Goal: Navigation & Orientation: Find specific page/section

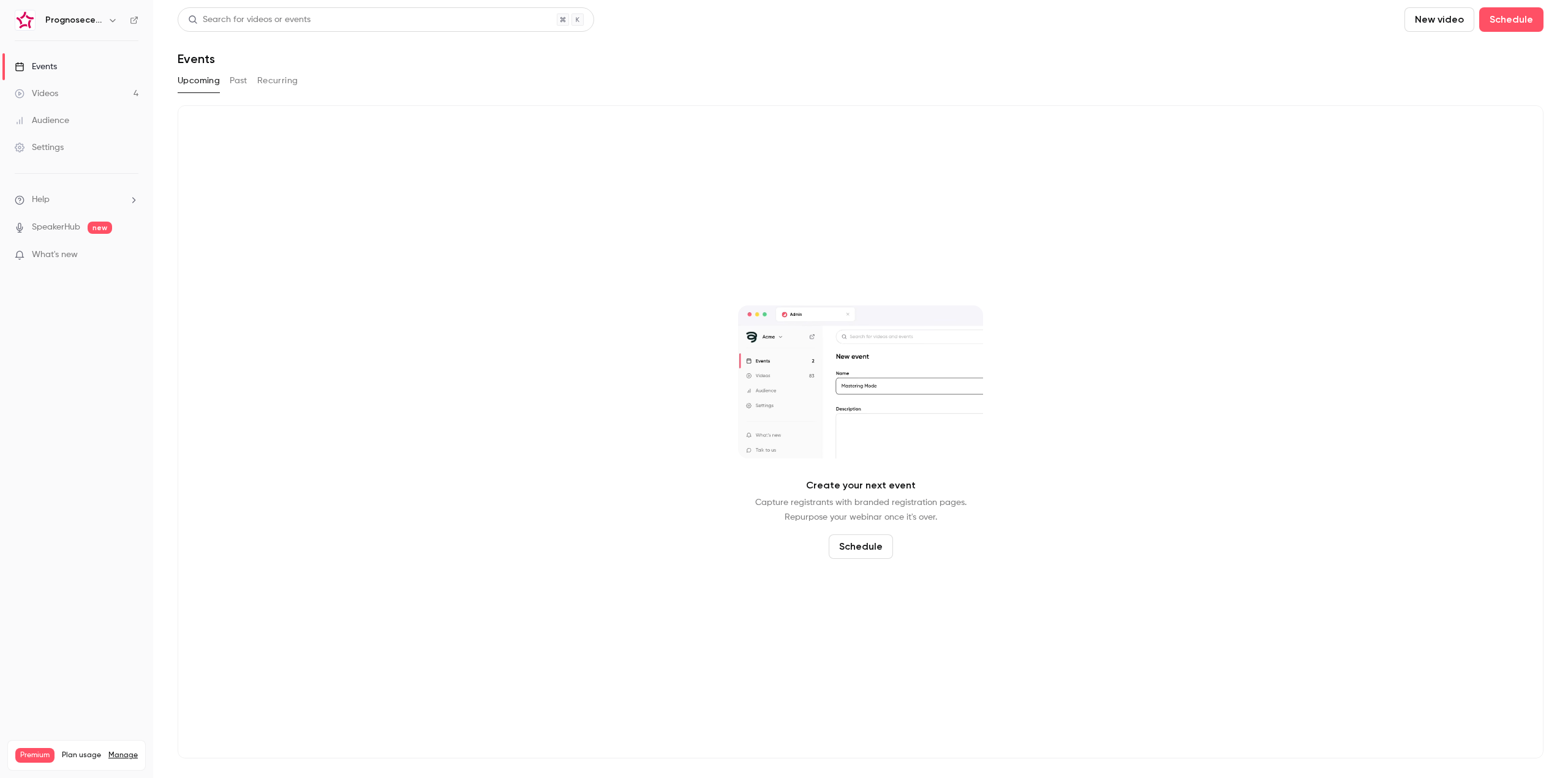
click at [102, 21] on h6 "Prognosecenteret | Powered by Hubexo" at bounding box center [74, 20] width 58 height 12
click at [111, 19] on icon "button" at bounding box center [113, 20] width 10 height 10
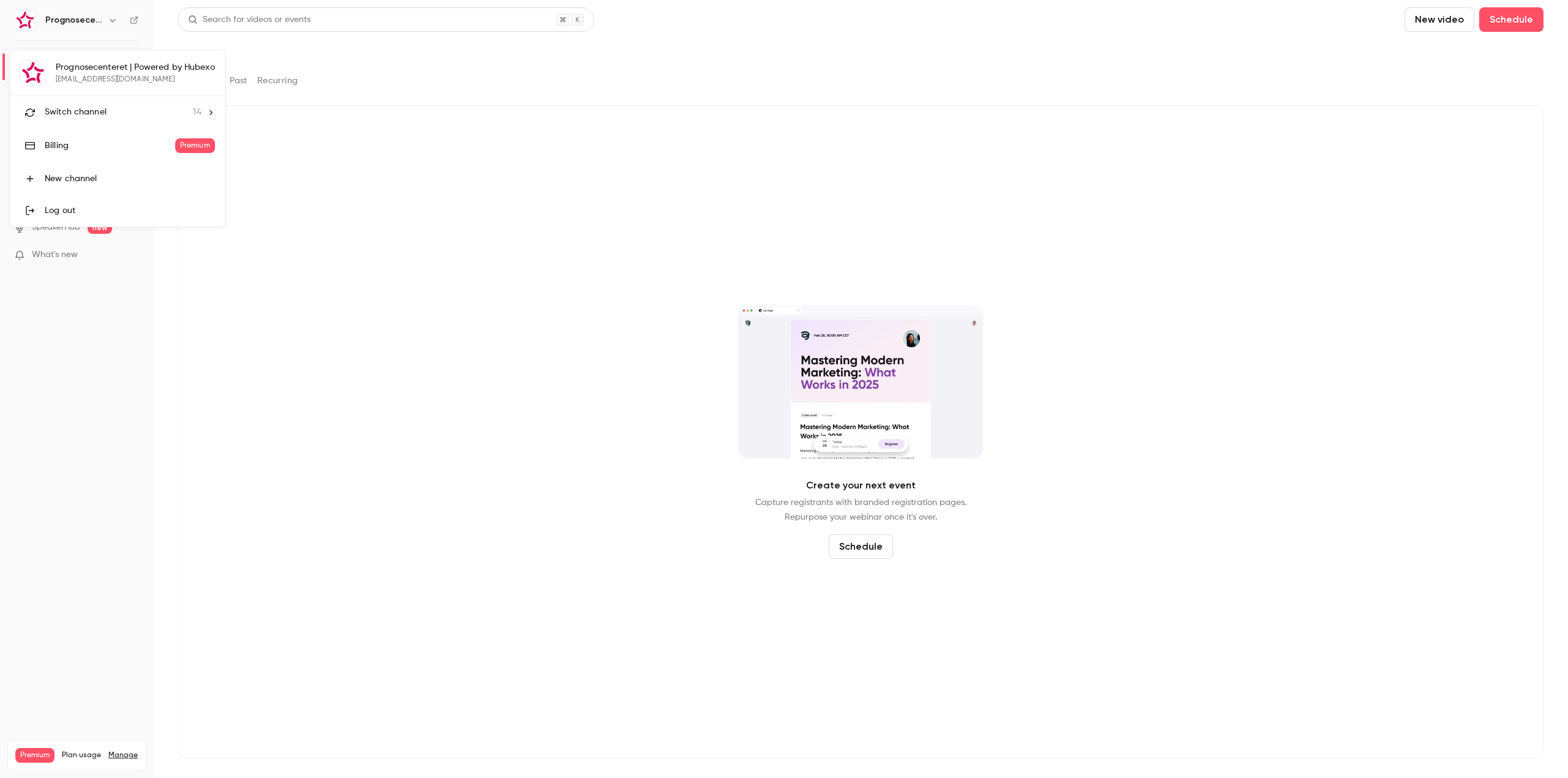
click at [136, 98] on li "Switch channel 14" at bounding box center [118, 112] width 215 height 32
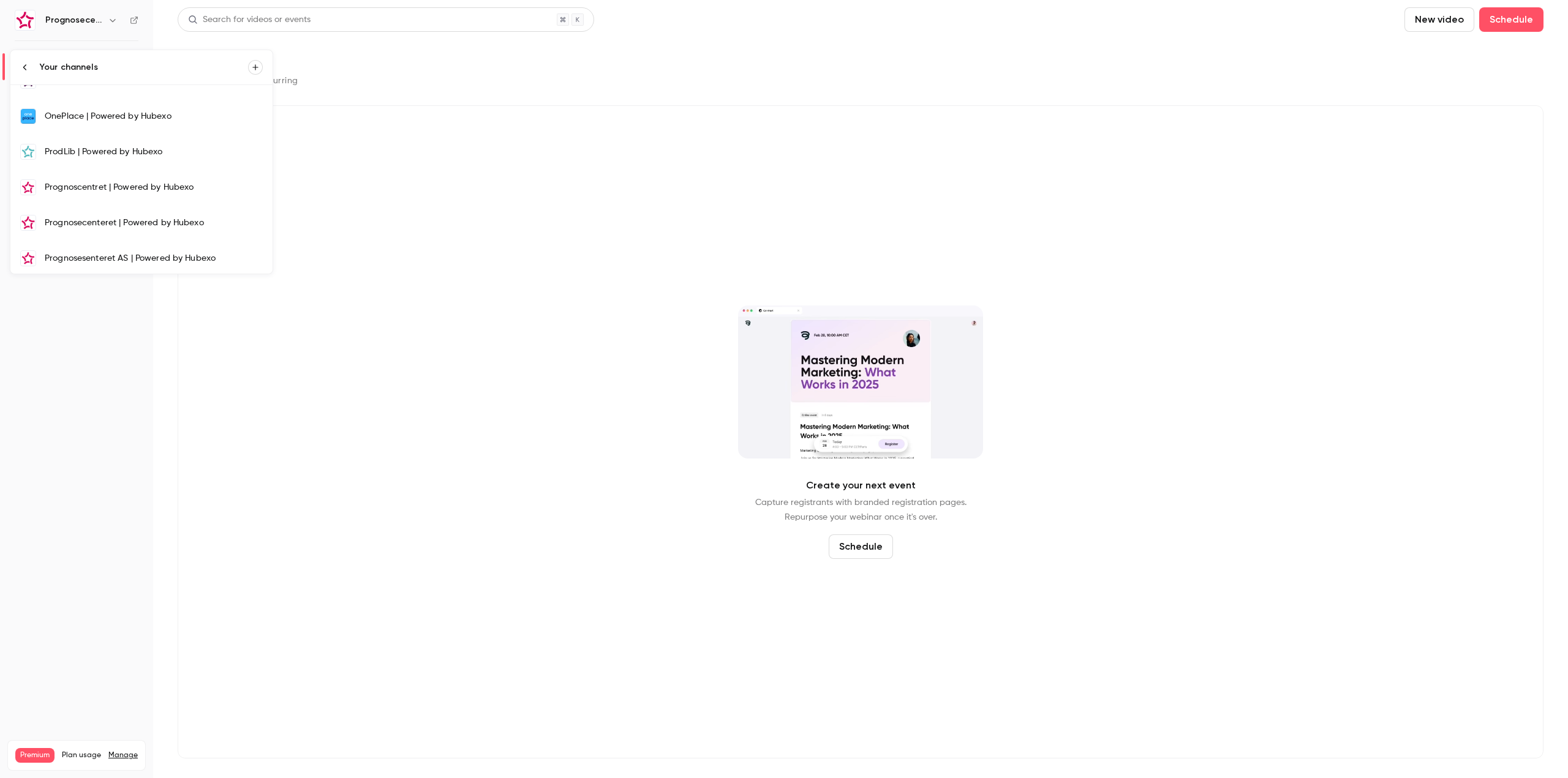
scroll to position [305, 0]
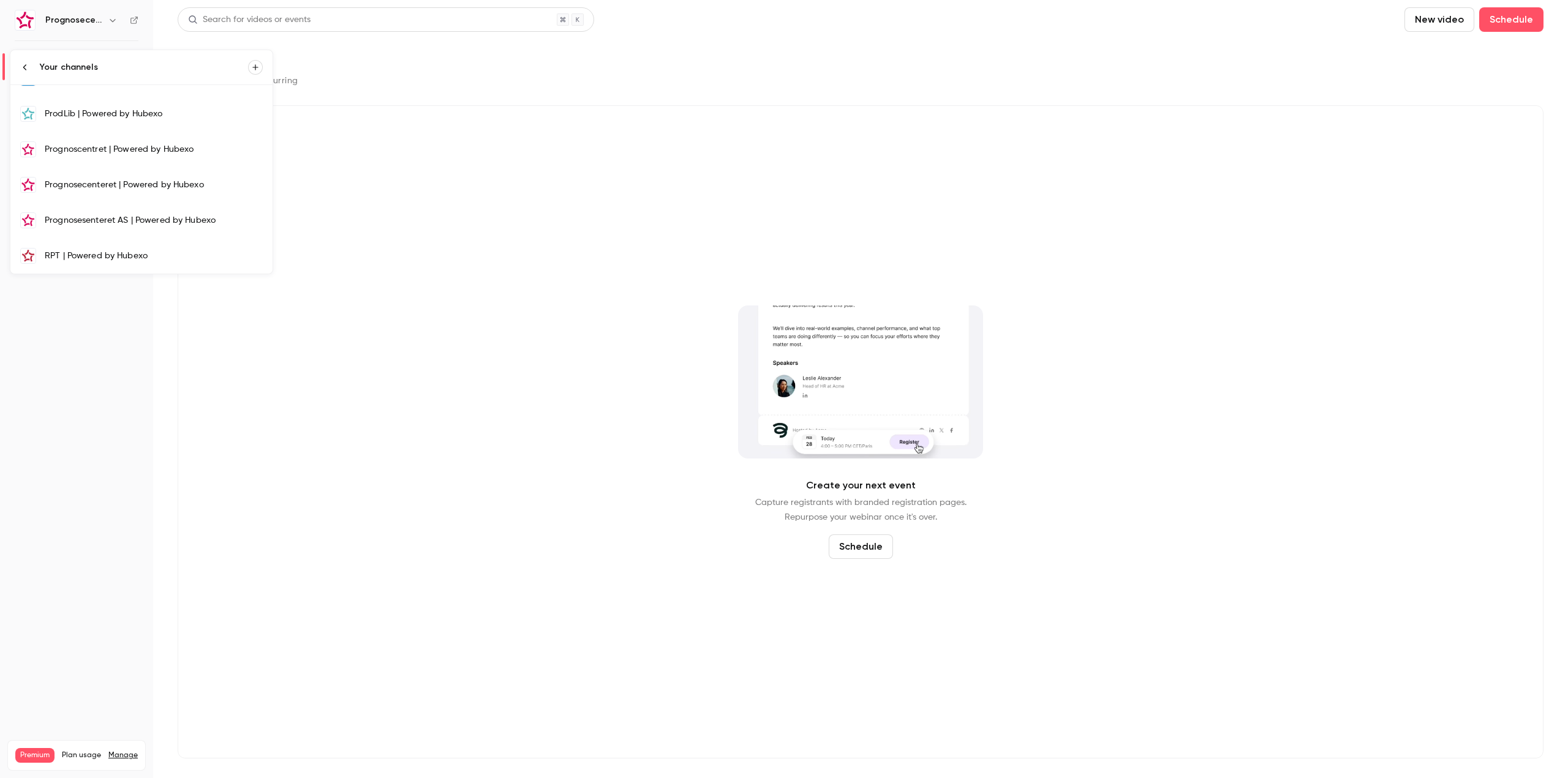
click at [143, 166] on link "Prognoscentret | Powered by Hubexo" at bounding box center [141, 149] width 262 height 35
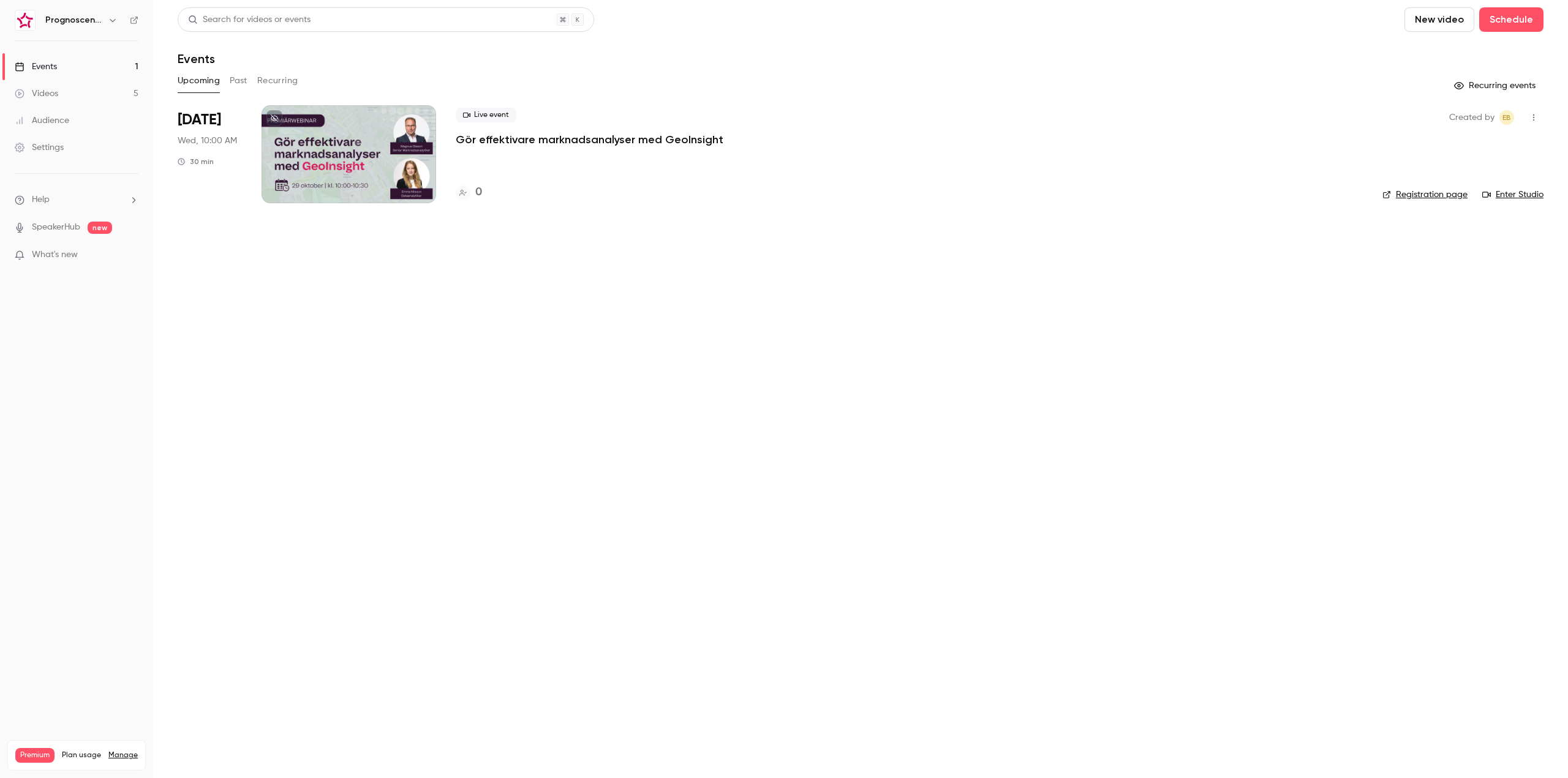
click at [89, 25] on h6 "Prognoscentret | Powered by Hubexo" at bounding box center [74, 20] width 58 height 12
click at [94, 25] on h6 "Prognoscentret | Powered by Hubexo" at bounding box center [74, 20] width 58 height 12
click at [111, 18] on icon "button" at bounding box center [113, 20] width 10 height 10
click at [92, 118] on span "Switch channel" at bounding box center [76, 112] width 62 height 13
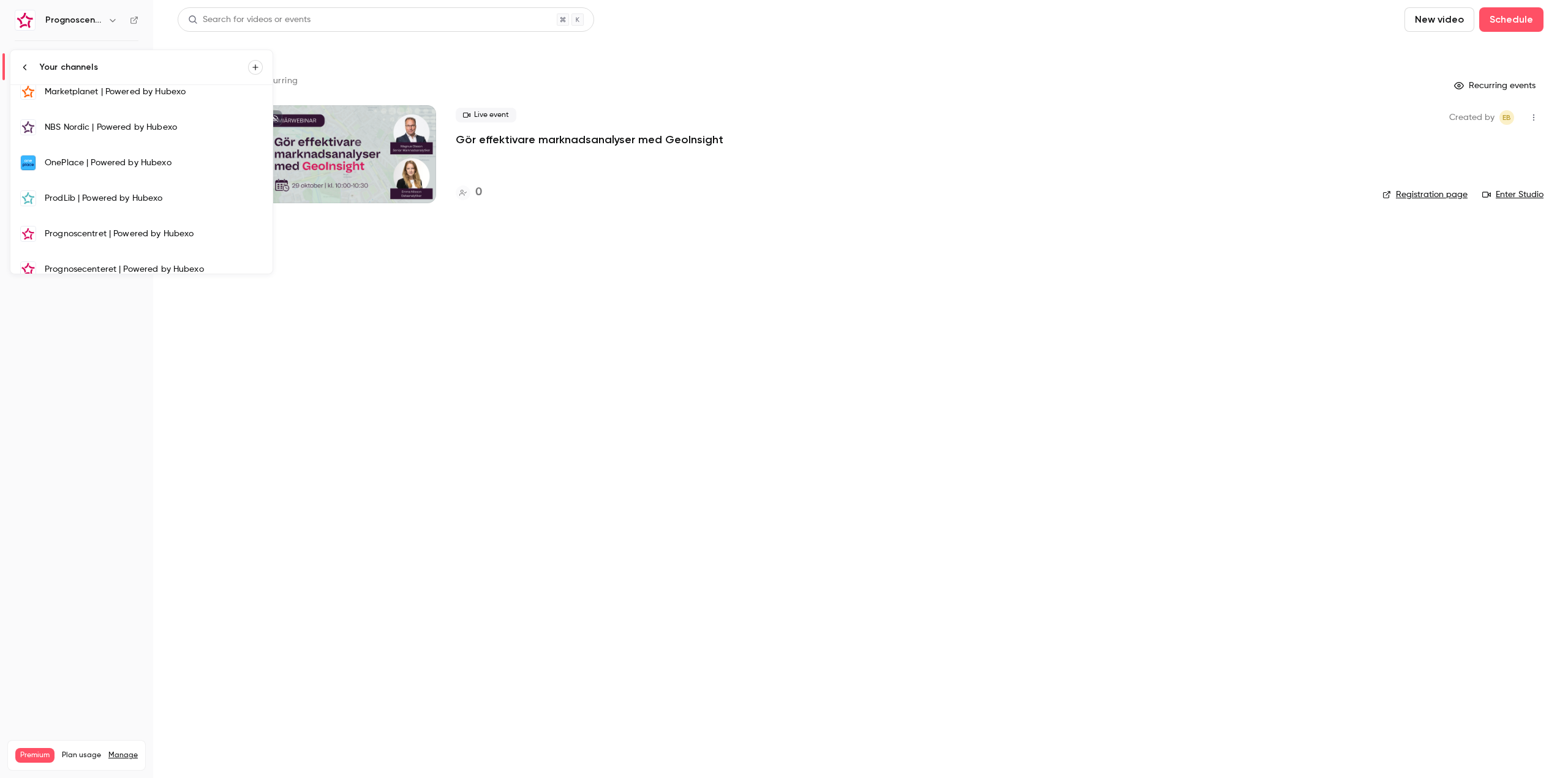
scroll to position [305, 0]
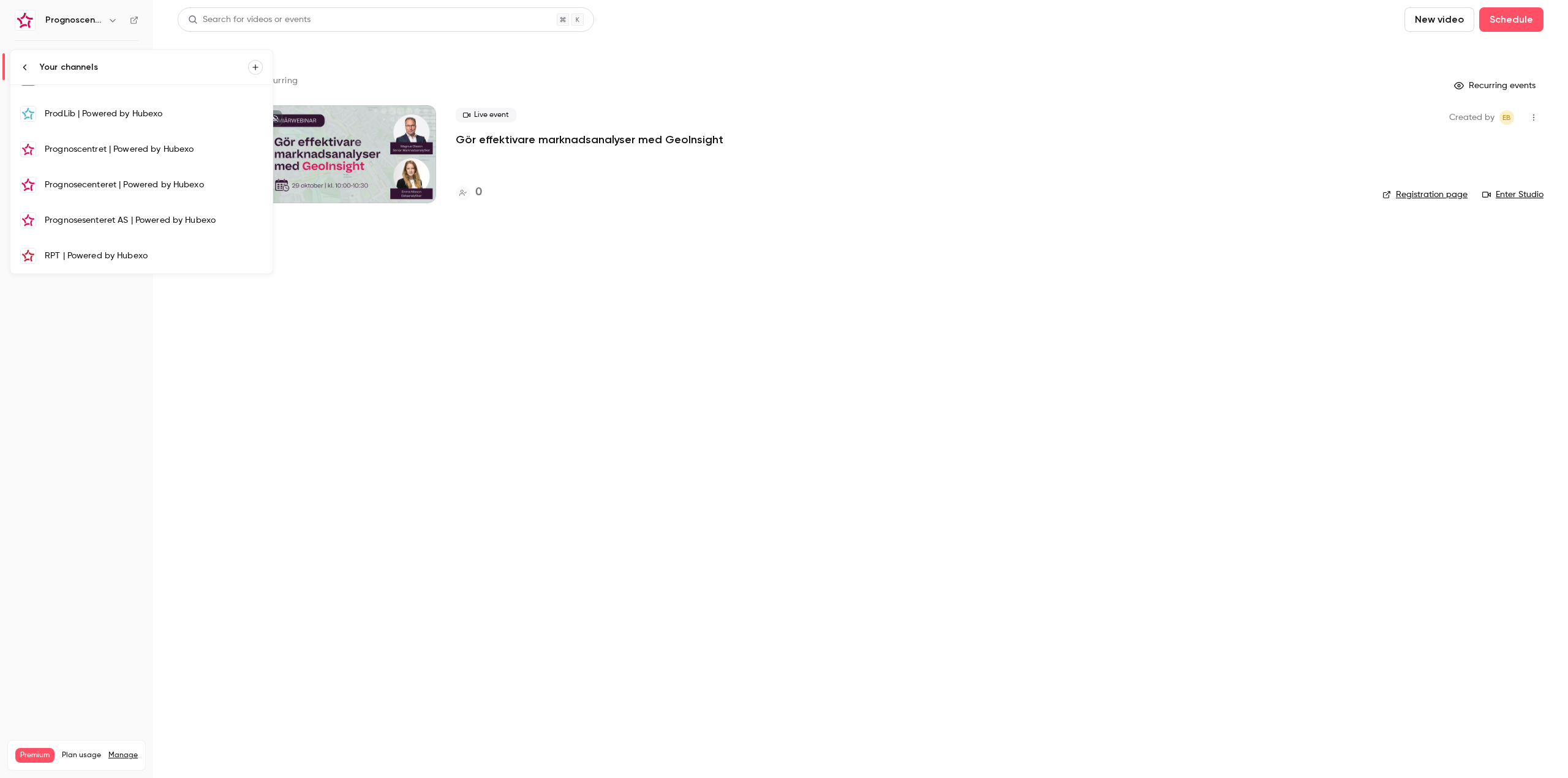
click at [120, 218] on div "Prognosesenteret AS | Powered by Hubexo" at bounding box center [153, 220] width 218 height 12
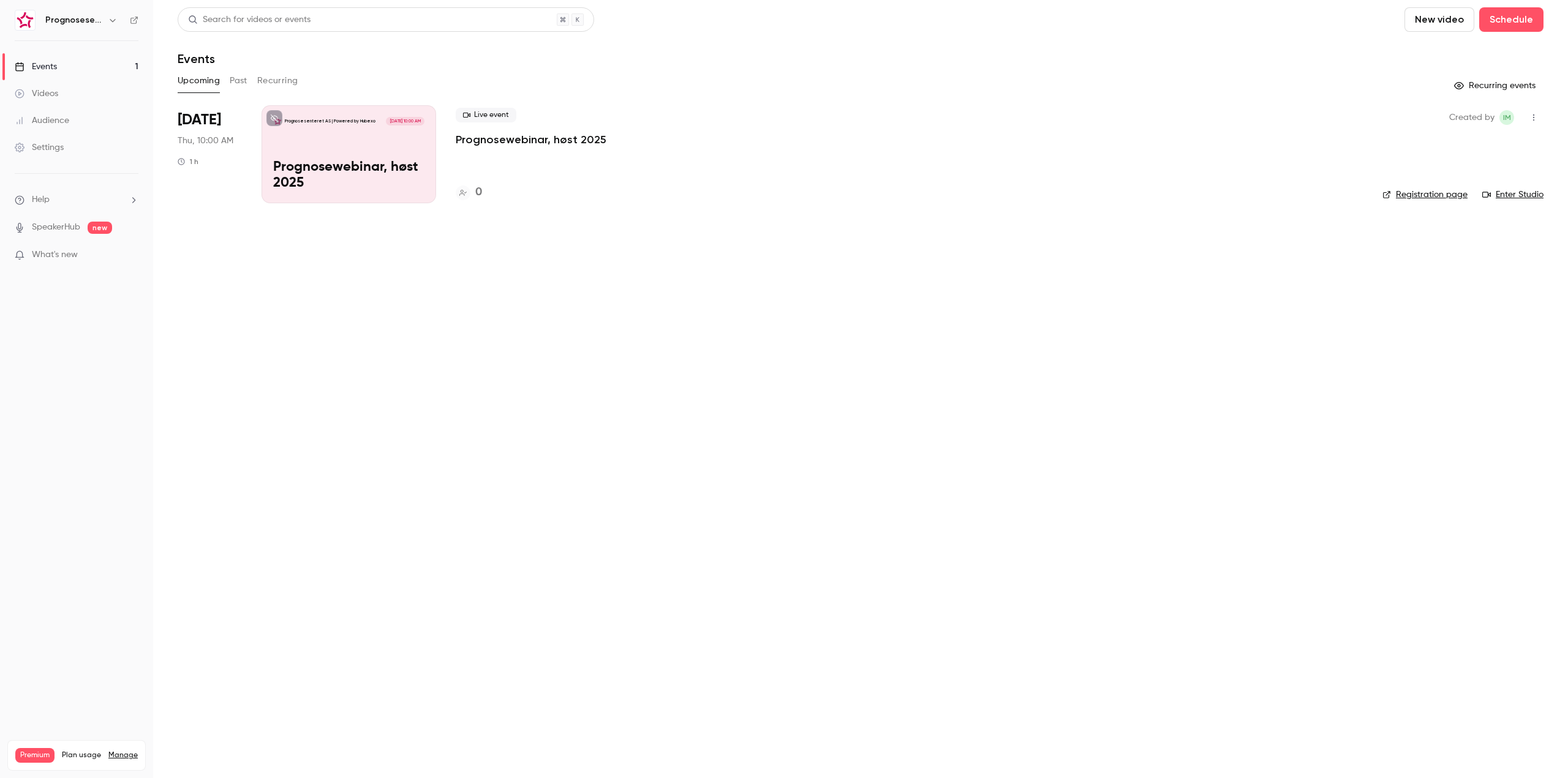
click at [133, 16] on div "Prognosesenteret AS | Powered by Hubexo" at bounding box center [76, 20] width 124 height 20
click at [133, 18] on icon at bounding box center [134, 20] width 7 height 7
click at [109, 17] on icon "button" at bounding box center [113, 20] width 10 height 10
click at [162, 104] on li "Switch channel 14" at bounding box center [124, 112] width 226 height 32
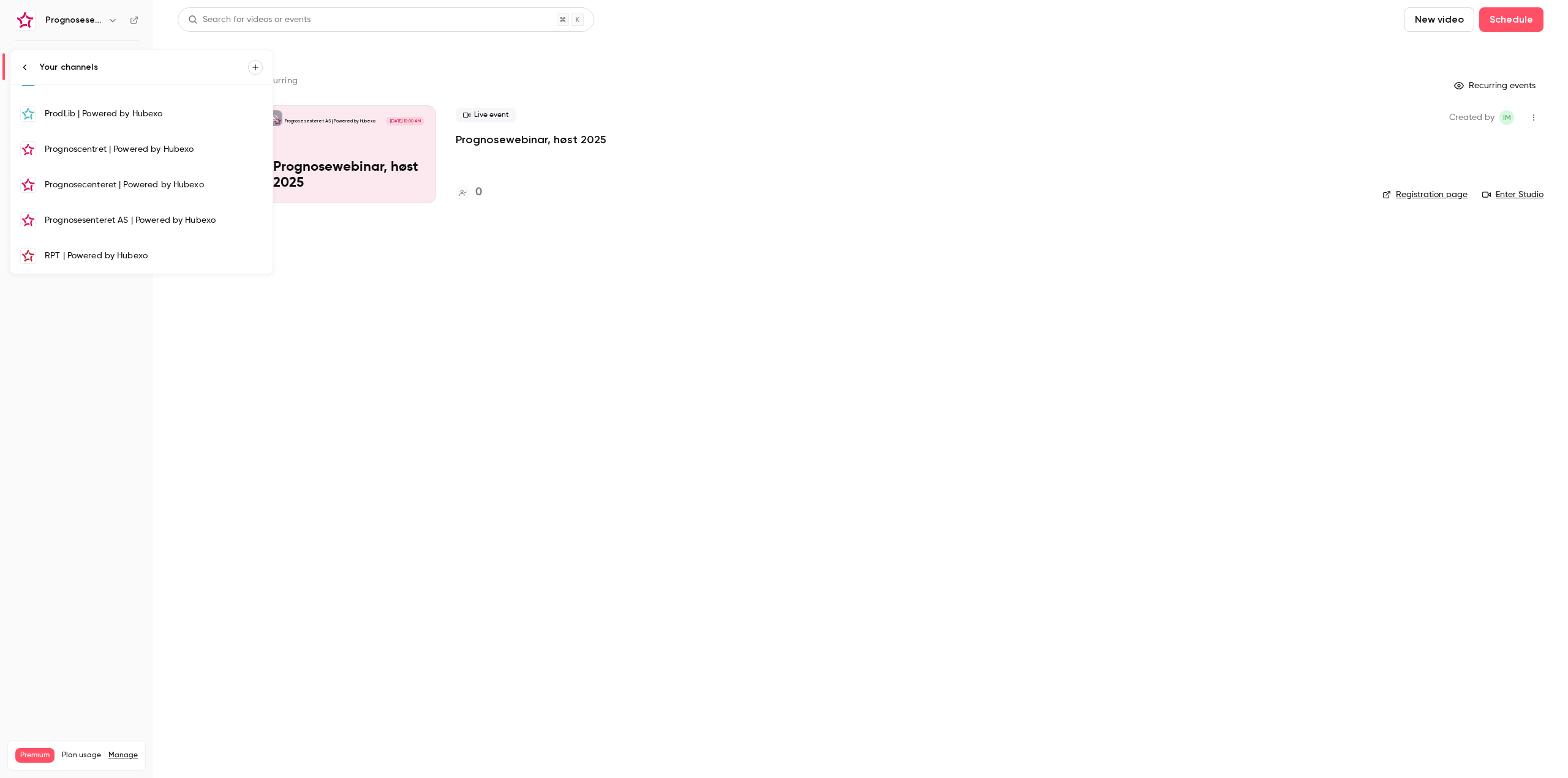
scroll to position [244, 0]
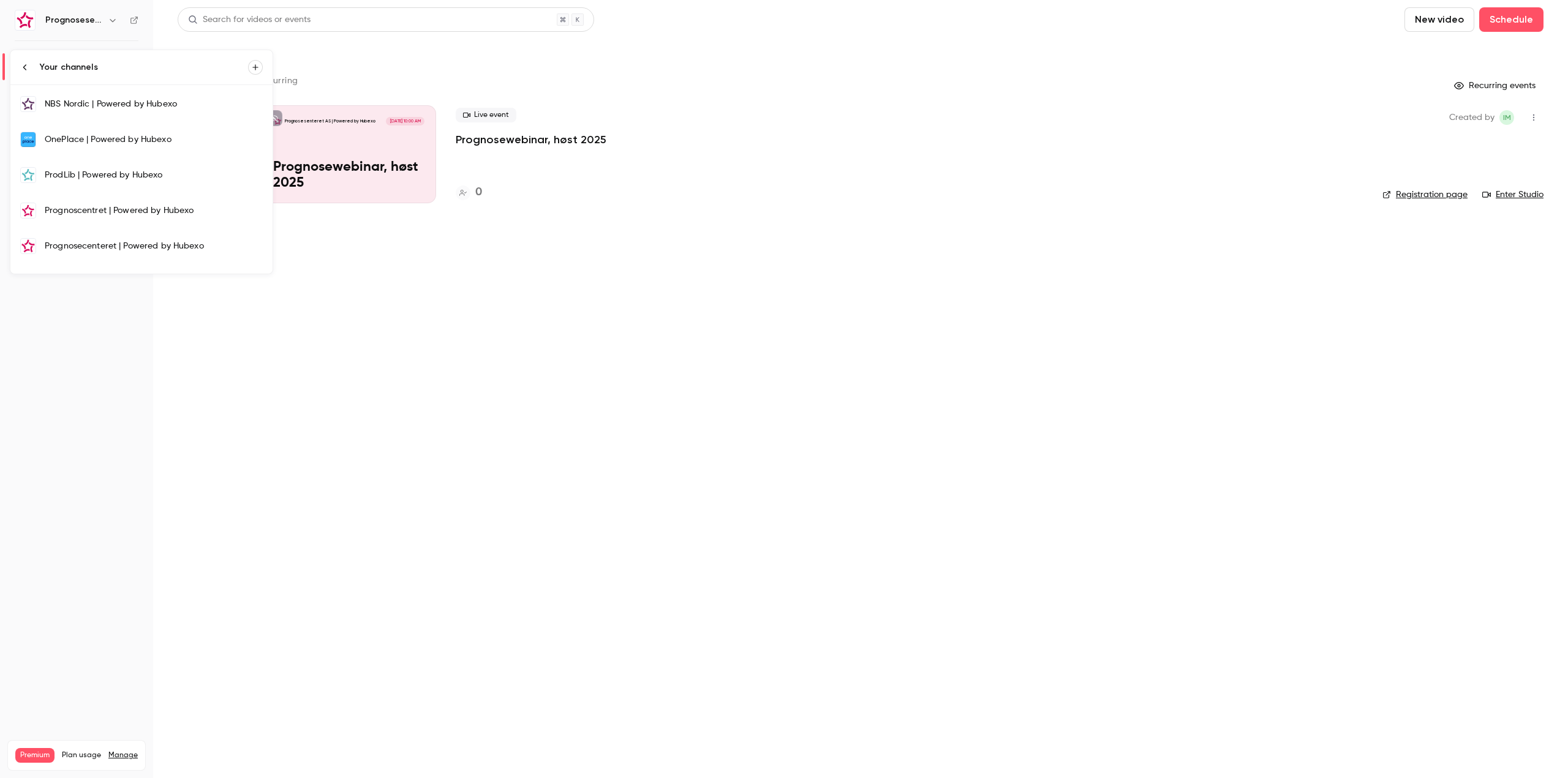
click at [147, 242] on div "Prognosecenteret | Powered by Hubexo" at bounding box center [153, 246] width 218 height 12
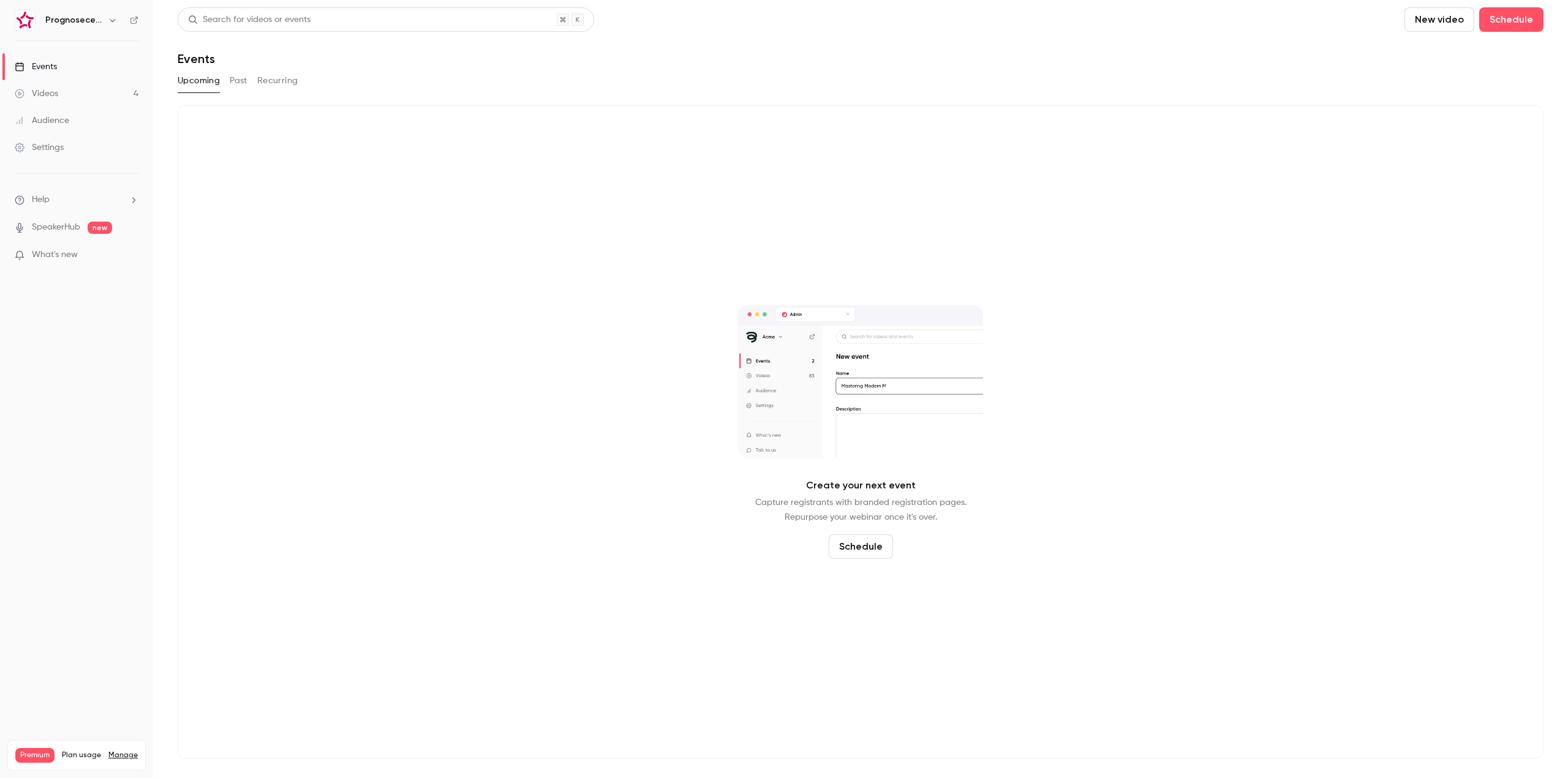
click at [57, 92] on div "Videos" at bounding box center [37, 93] width 44 height 12
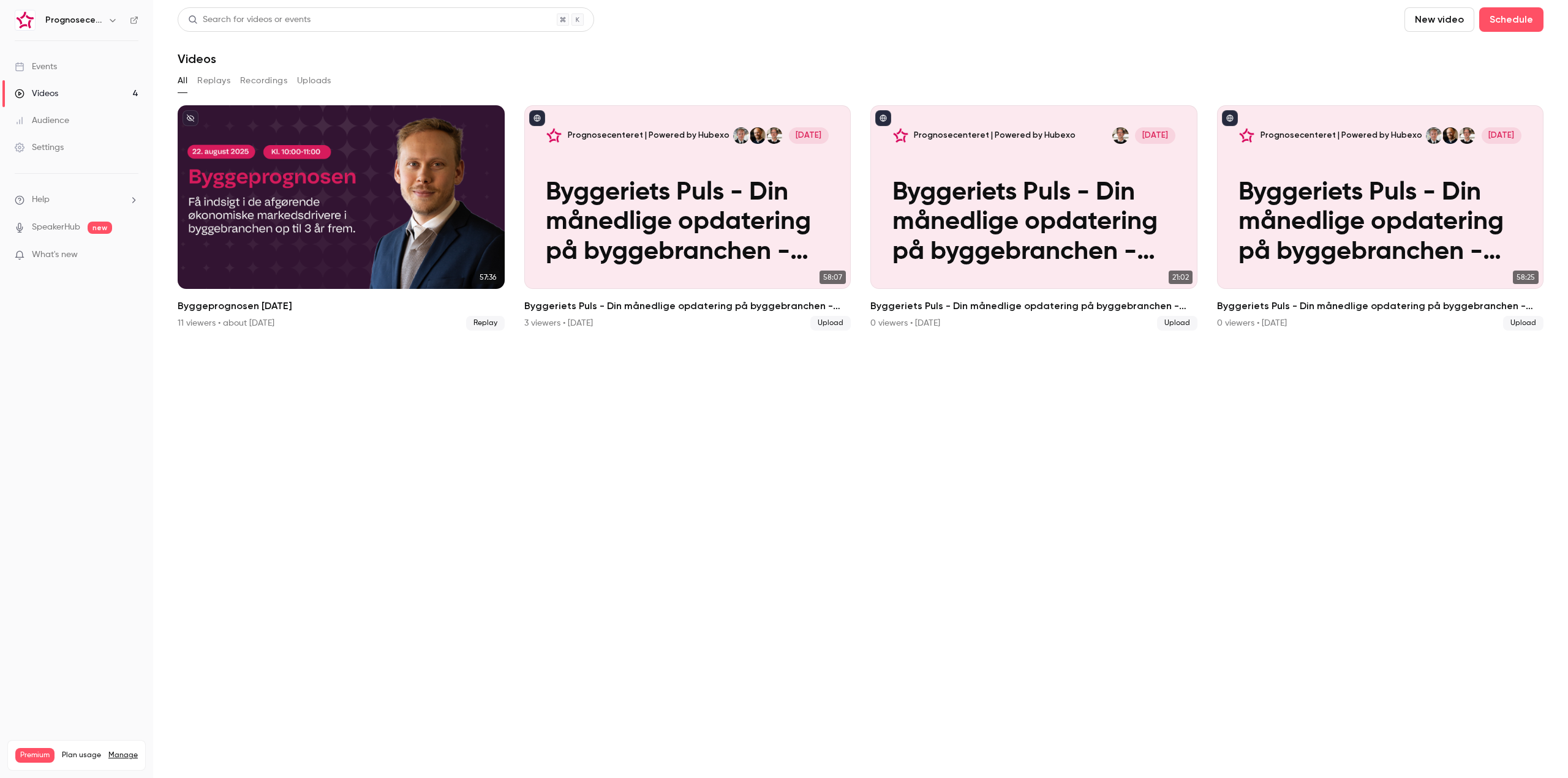
click at [130, 17] on icon at bounding box center [134, 20] width 8 height 8
click at [1027, 54] on div "Videos" at bounding box center [861, 59] width 1366 height 15
click at [76, 260] on span "What's new" at bounding box center [54, 255] width 46 height 13
click at [1160, 371] on div at bounding box center [784, 389] width 1568 height 778
click at [94, 16] on h6 "Prognosecenteret | Powered by Hubexo" at bounding box center [74, 20] width 58 height 12
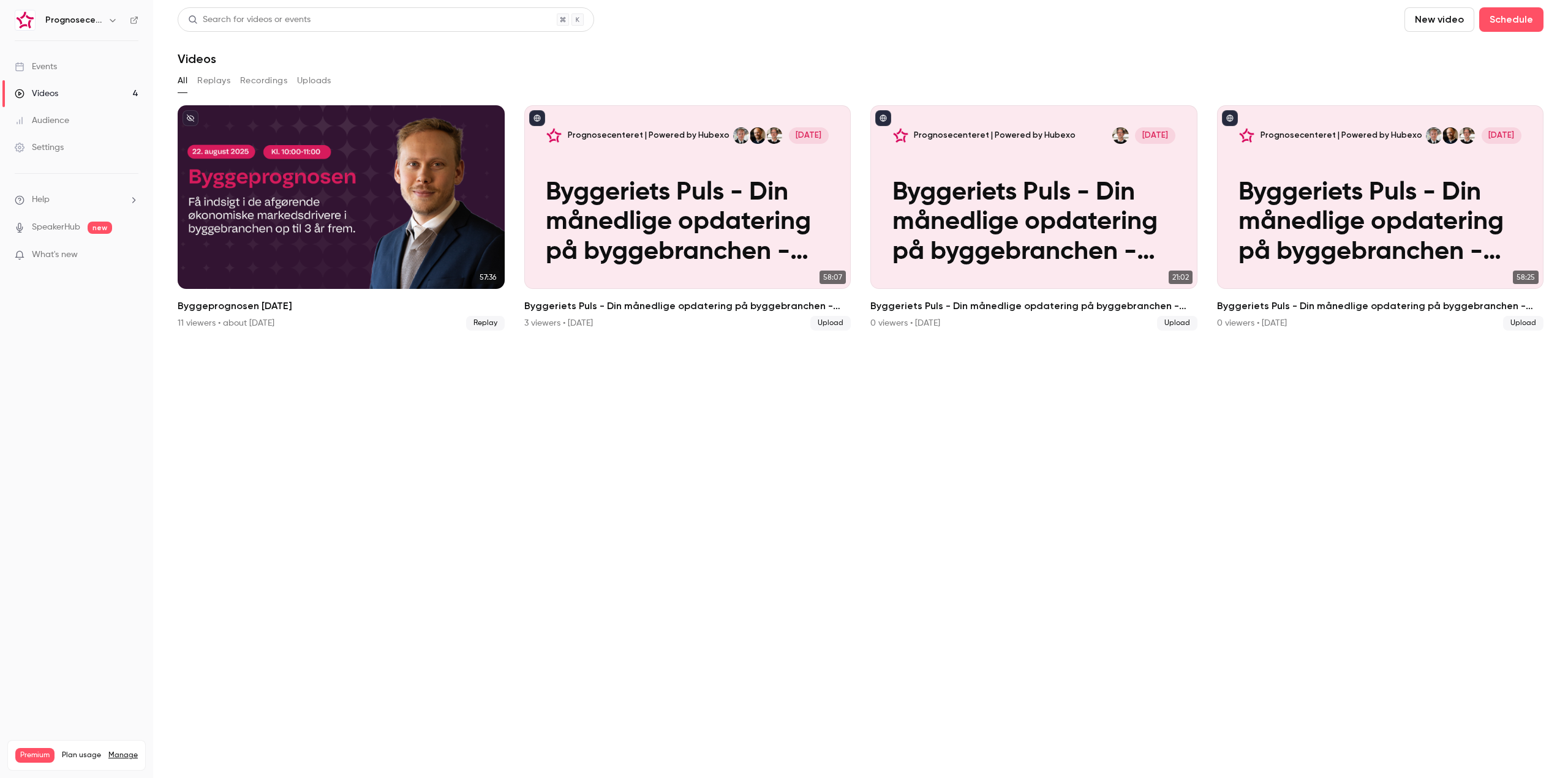
click at [110, 15] on button "button" at bounding box center [112, 20] width 15 height 15
click at [103, 106] on span "Switch channel" at bounding box center [76, 112] width 62 height 13
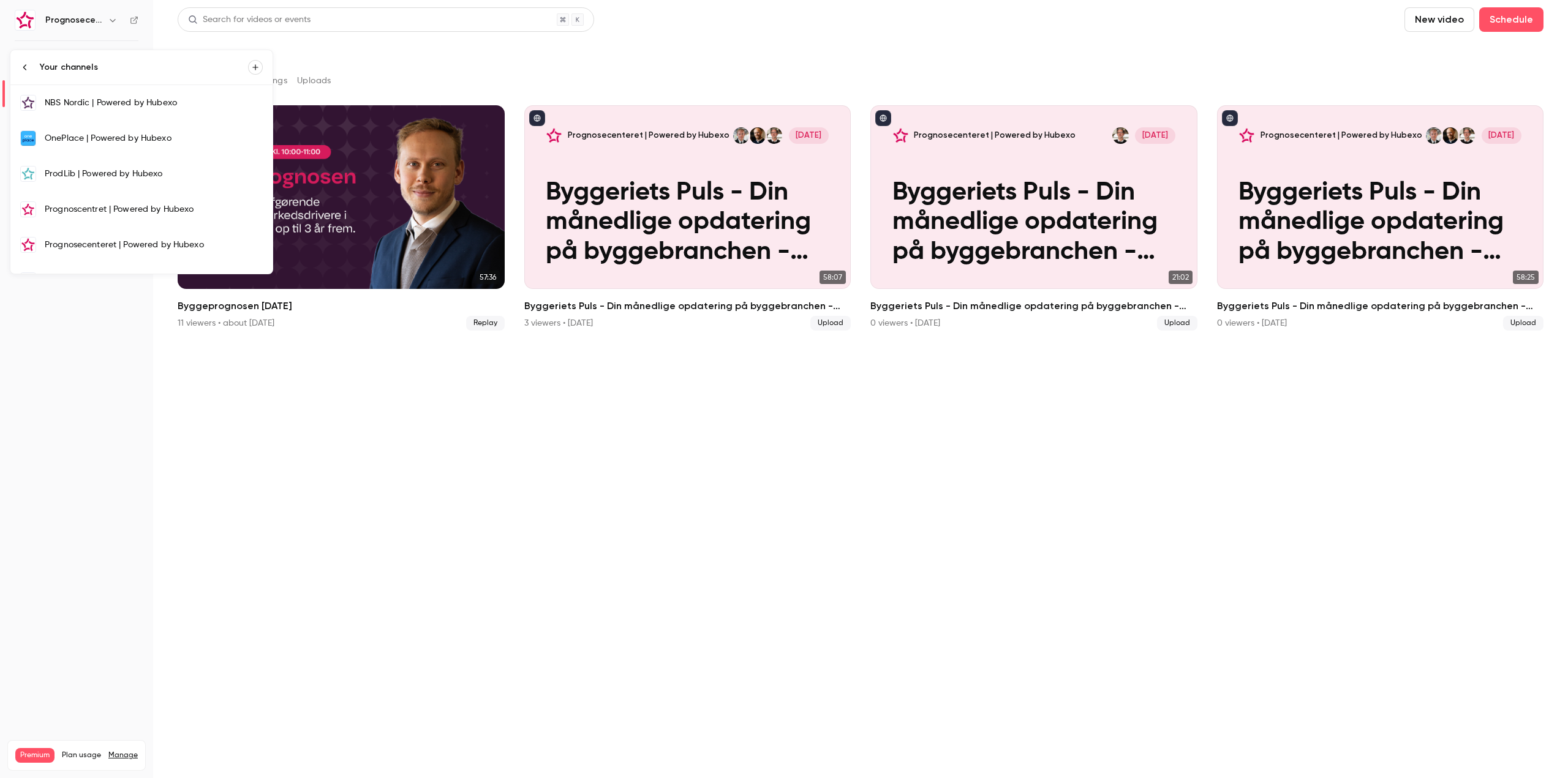
scroll to position [305, 0]
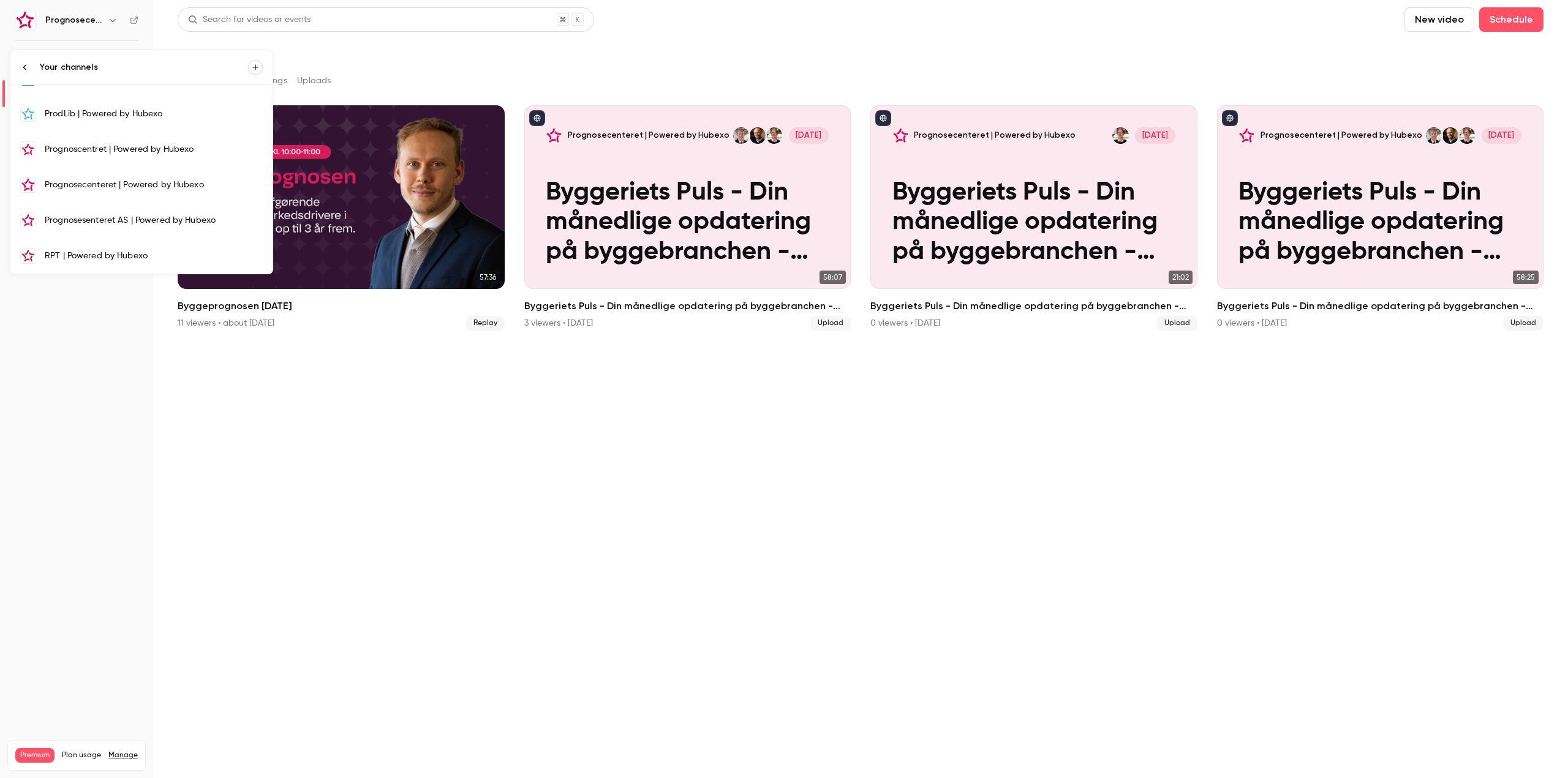
click at [129, 217] on div "Prognosesenteret AS | Powered by Hubexo" at bounding box center [153, 220] width 218 height 12
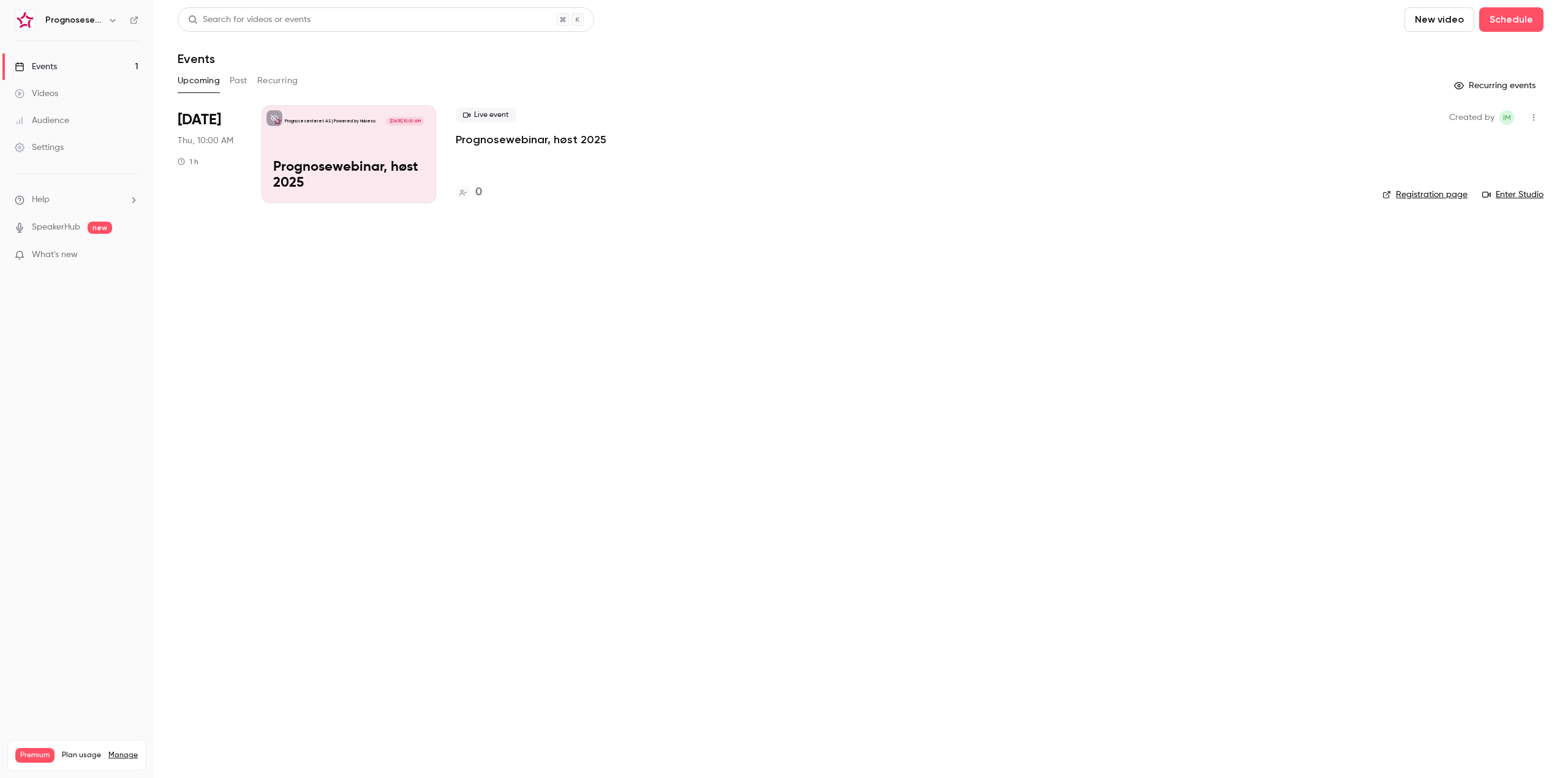
click at [109, 25] on button "button" at bounding box center [112, 20] width 15 height 15
click at [109, 104] on li "Switch channel 14" at bounding box center [124, 112] width 226 height 32
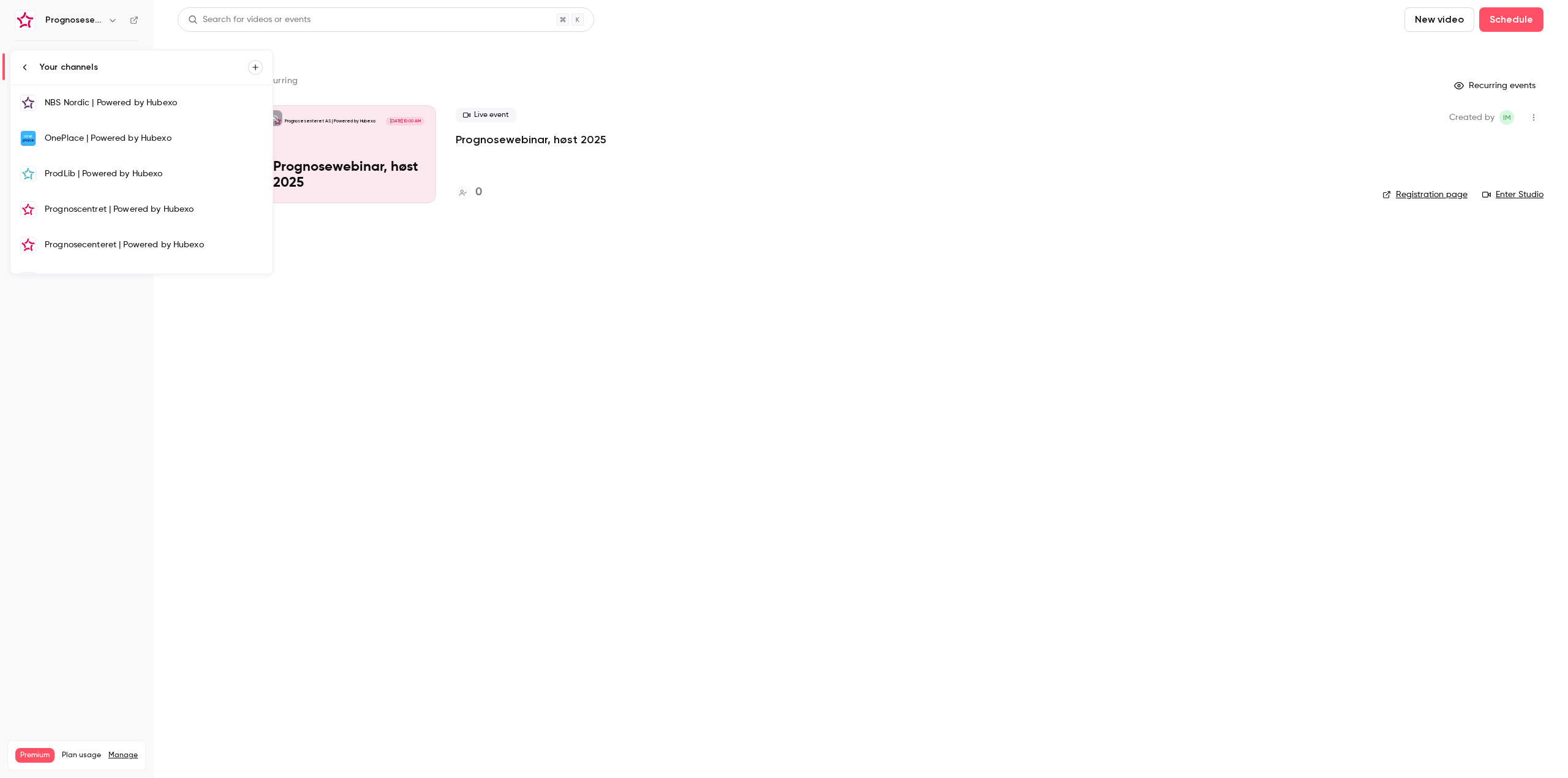
scroll to position [305, 0]
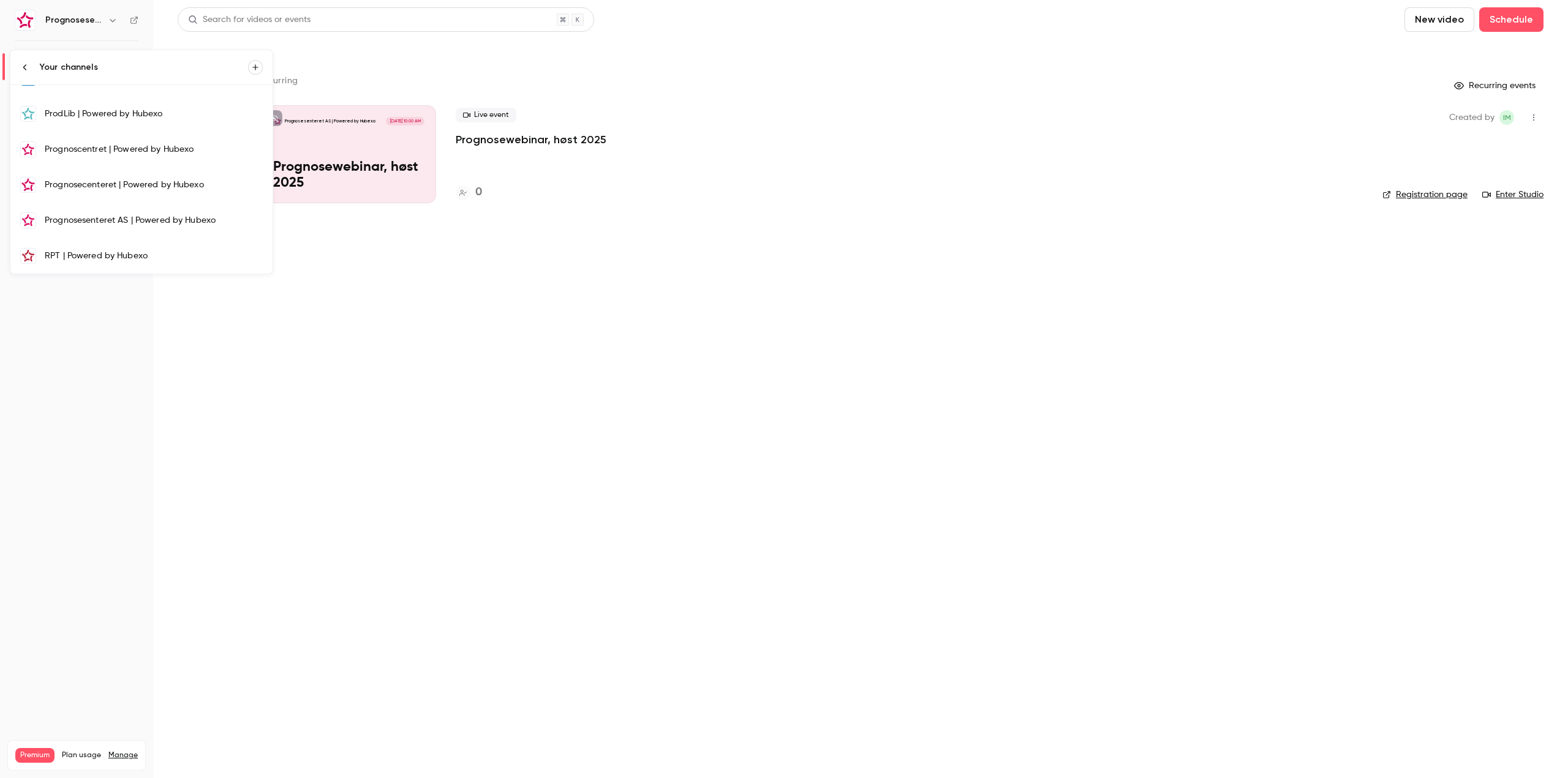
click at [145, 176] on link "Prognosecenteret | Powered by Hubexo" at bounding box center [141, 185] width 262 height 35
